Goal: Navigation & Orientation: Find specific page/section

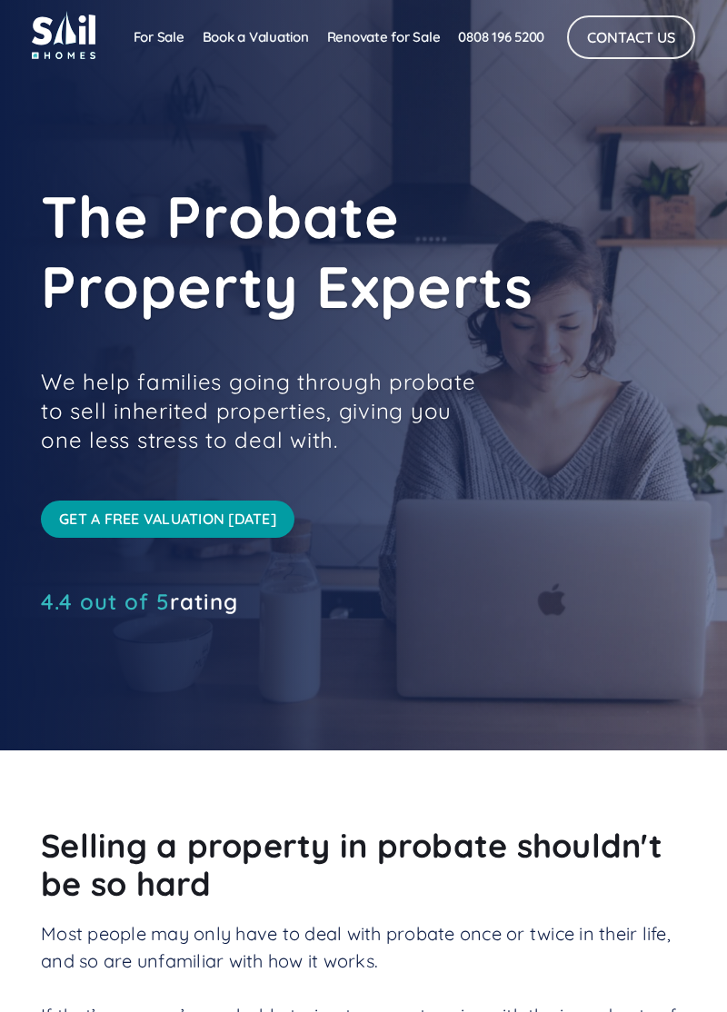
click at [155, 42] on link "For Sale" at bounding box center [158, 37] width 69 height 36
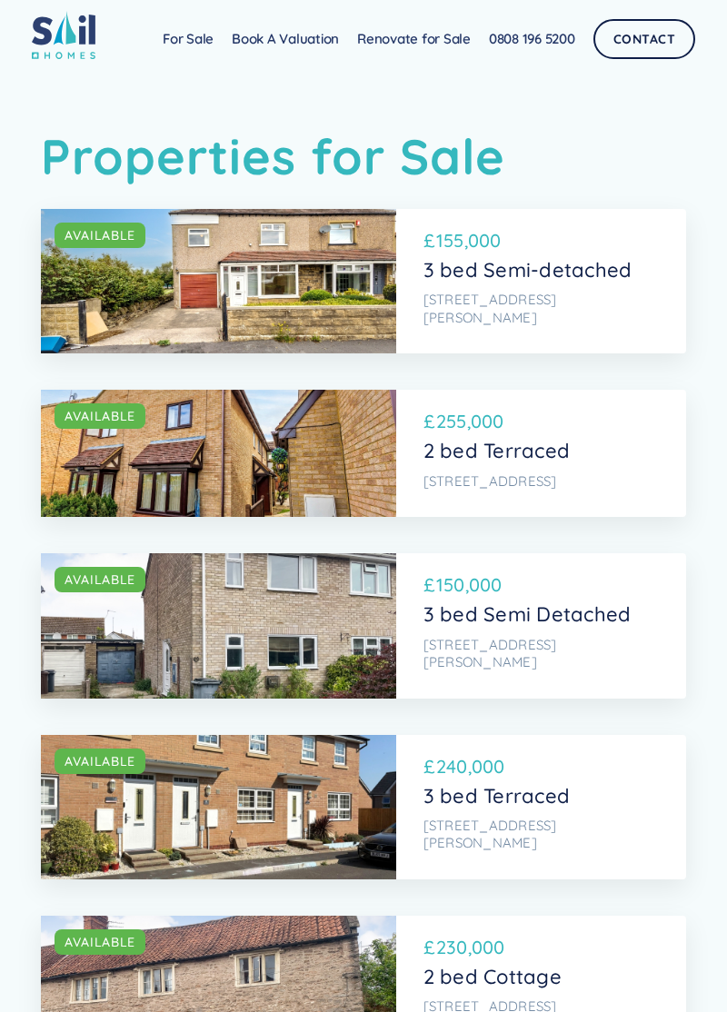
click at [361, 289] on div "SOLD AVAILABLE" at bounding box center [218, 281] width 355 height 144
